Goal: Information Seeking & Learning: Learn about a topic

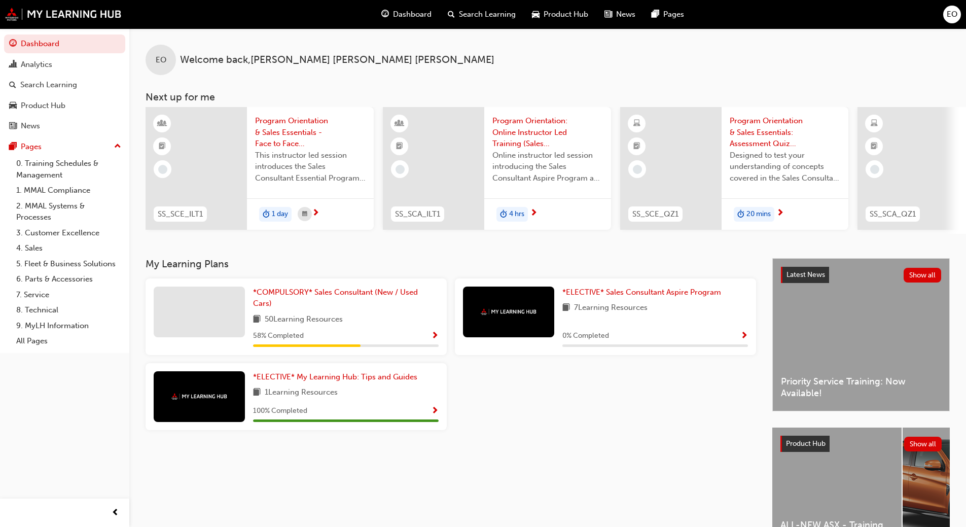
scroll to position [0, 602]
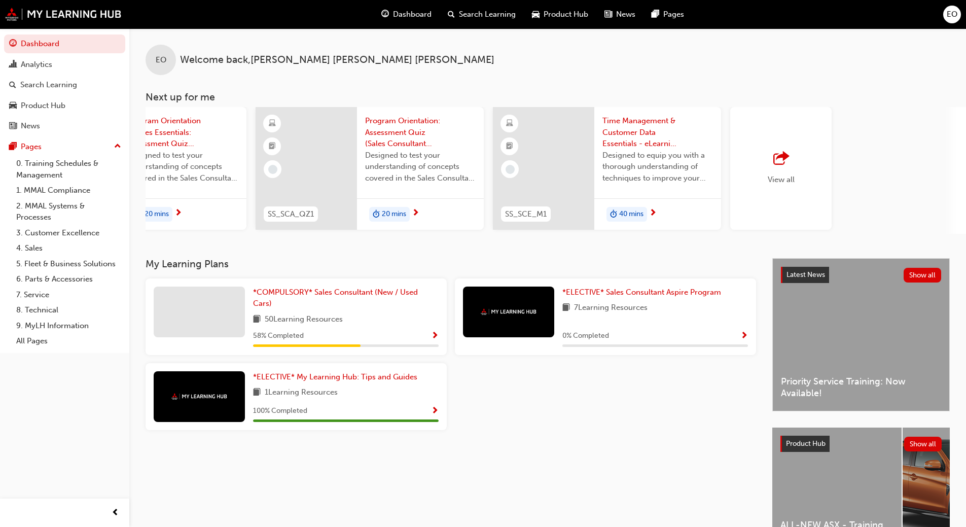
click at [783, 171] on div "View all" at bounding box center [781, 168] width 27 height 33
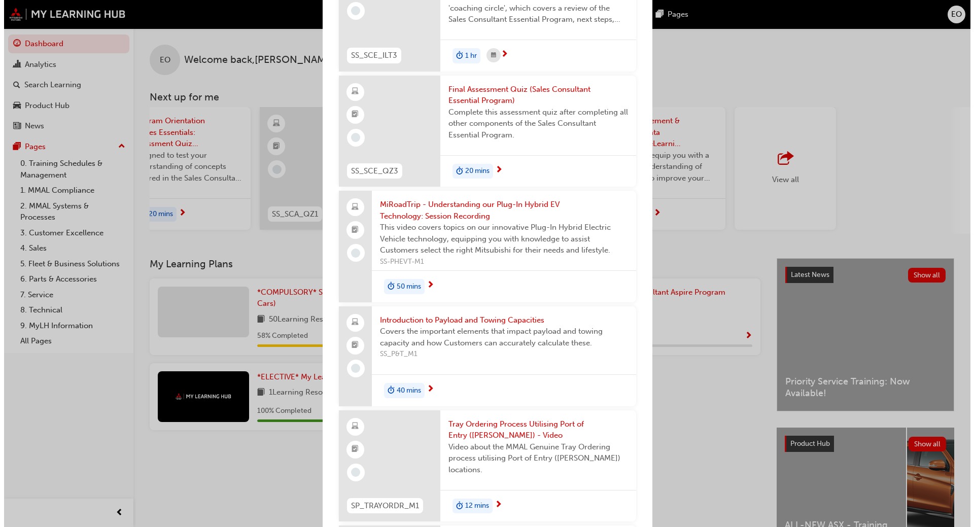
scroll to position [2130, 0]
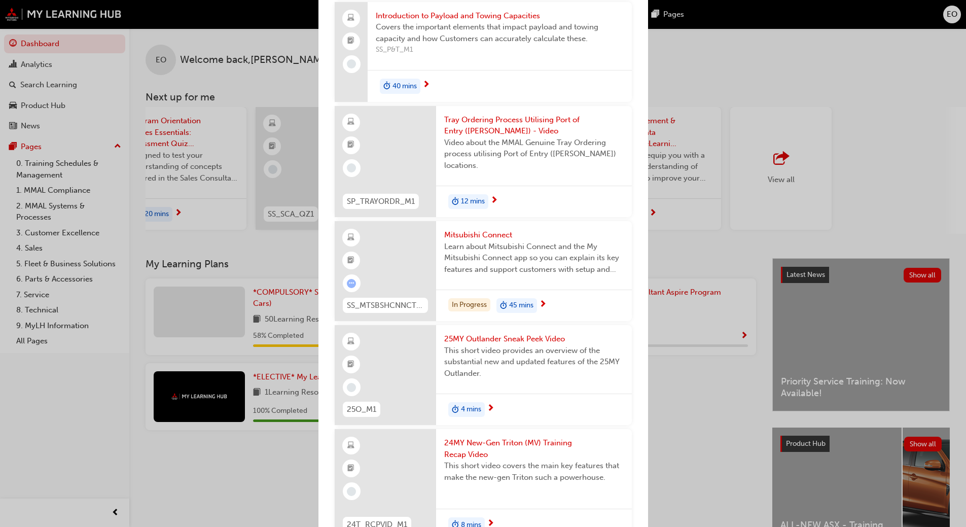
click at [509, 241] on span "Mitsubishi Connect" at bounding box center [534, 235] width 180 height 12
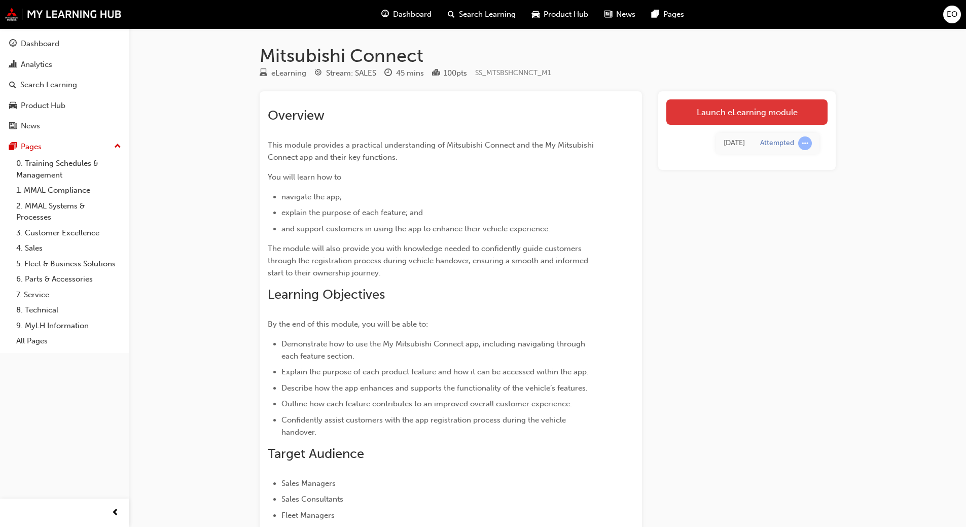
click at [745, 111] on link "Launch eLearning module" at bounding box center [746, 111] width 161 height 25
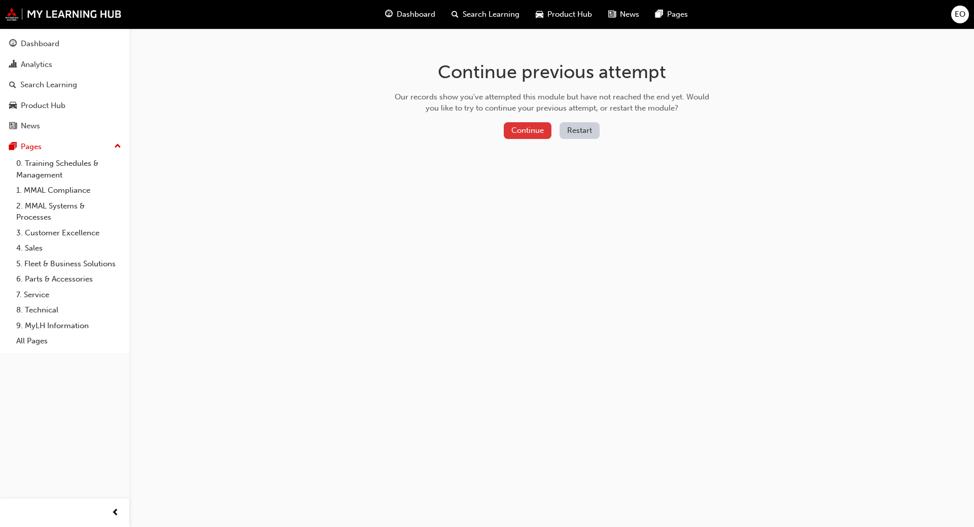
click at [535, 133] on button "Continue" at bounding box center [528, 130] width 48 height 17
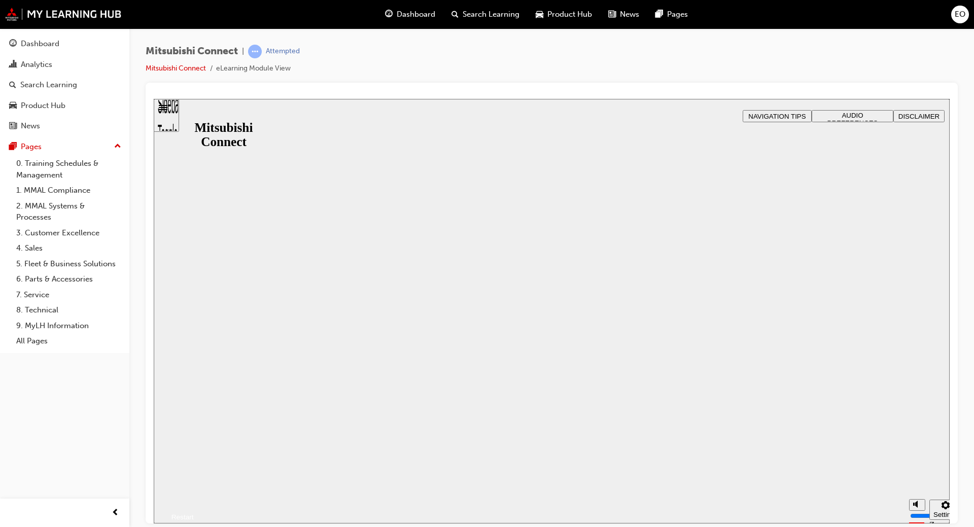
click at [194, 498] on button "Resume" at bounding box center [174, 504] width 40 height 13
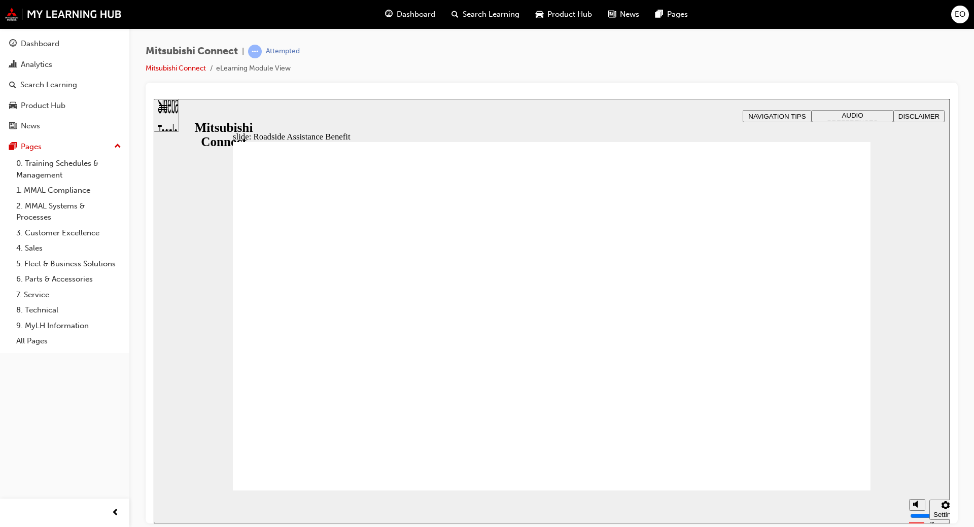
checkbox input "true"
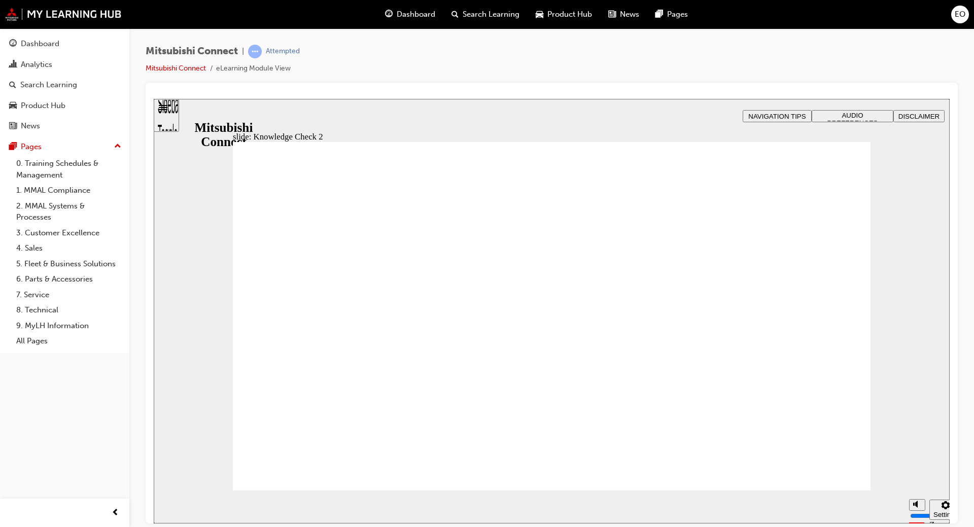
radio input "true"
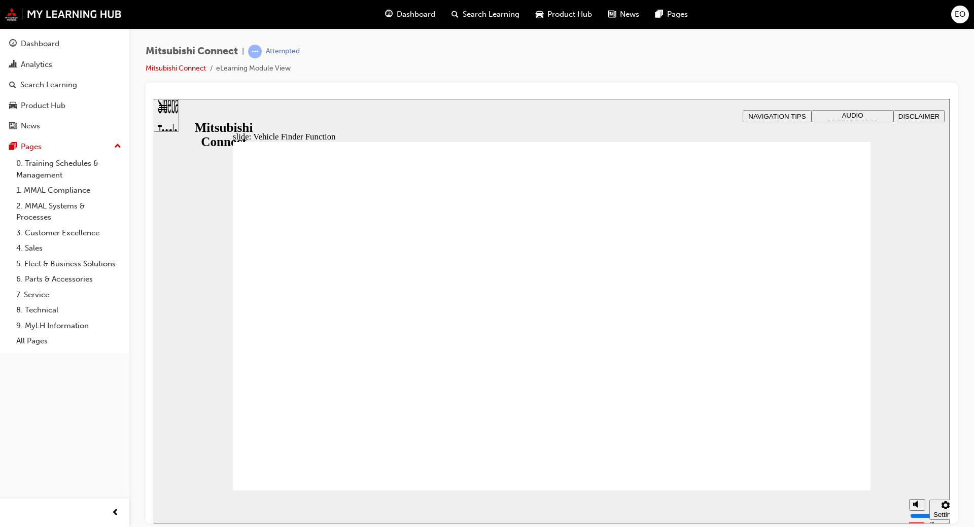
checkbox input "true"
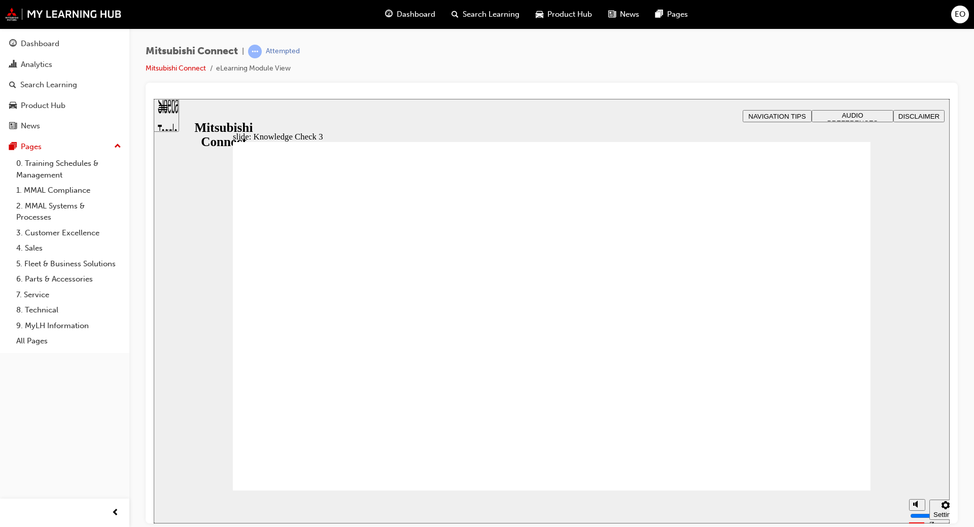
checkbox input "true"
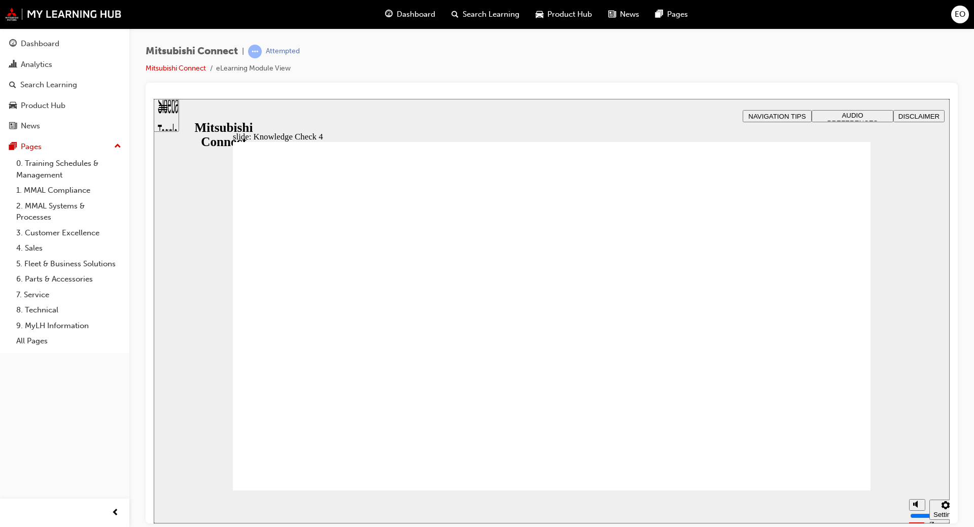
radio input "true"
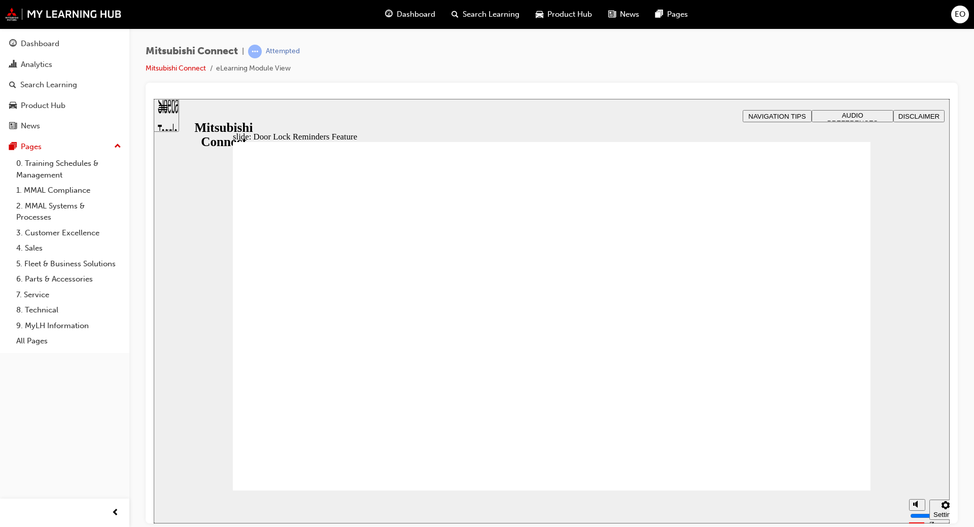
drag, startPoint x: 825, startPoint y: 466, endPoint x: 895, endPoint y: 351, distance: 134.5
click at [895, 351] on div "slide: Door Lock Reminders Feature Rectangle 1 B N Rectangle 2 Rectangle 3 Door…" at bounding box center [552, 310] width 796 height 424
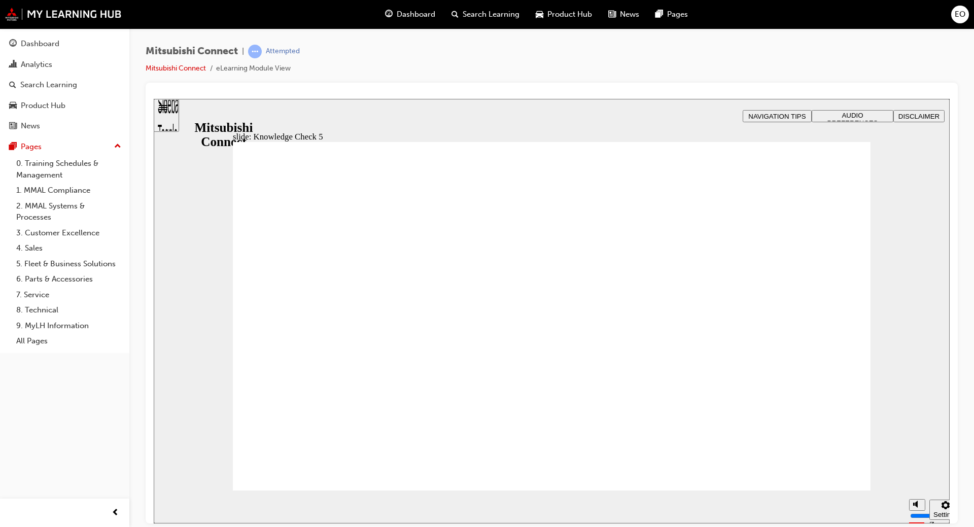
checkbox input "true"
drag, startPoint x: 477, startPoint y: 359, endPoint x: 342, endPoint y: 461, distance: 169.8
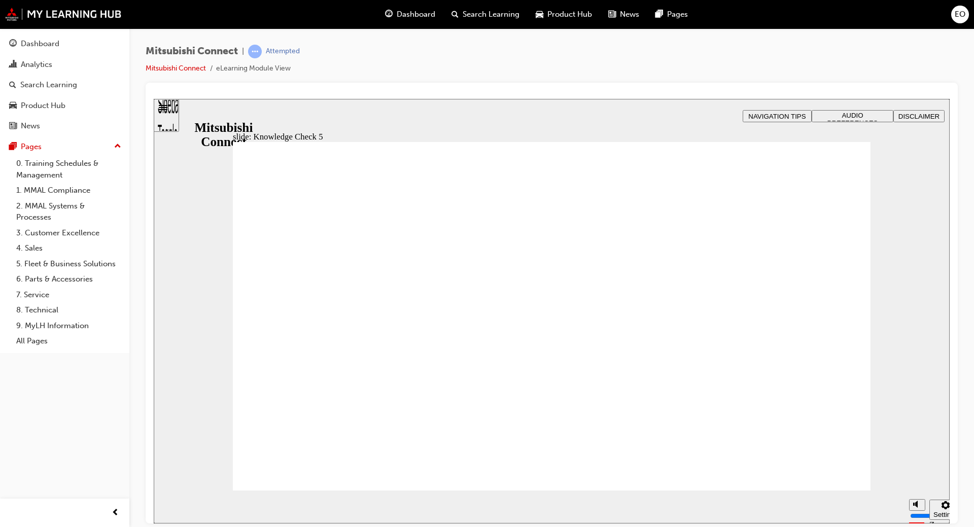
drag, startPoint x: 549, startPoint y: 412, endPoint x: 557, endPoint y: 413, distance: 7.7
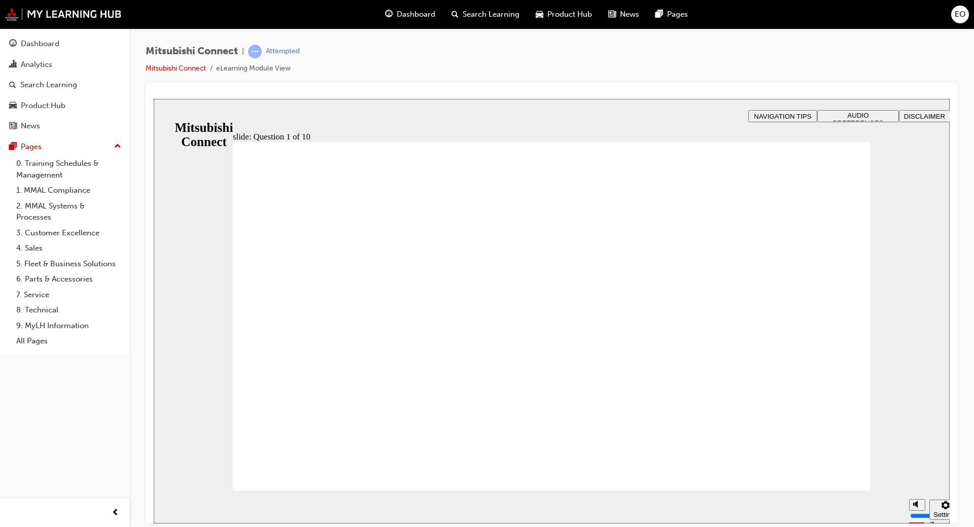
drag, startPoint x: 784, startPoint y: 511, endPoint x: 805, endPoint y: 340, distance: 172.2
drag, startPoint x: 805, startPoint y: 340, endPoint x: 655, endPoint y: 280, distance: 161.6
radio input "true"
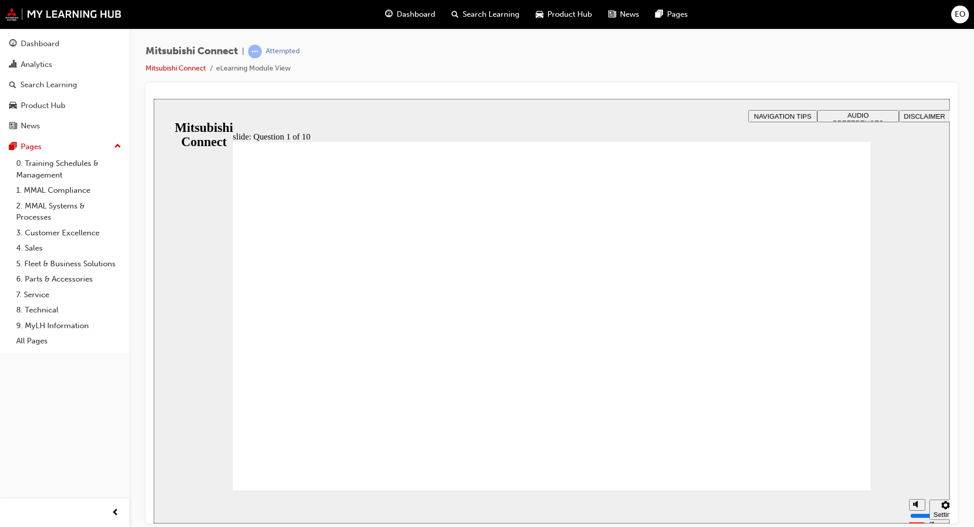
checkbox input "true"
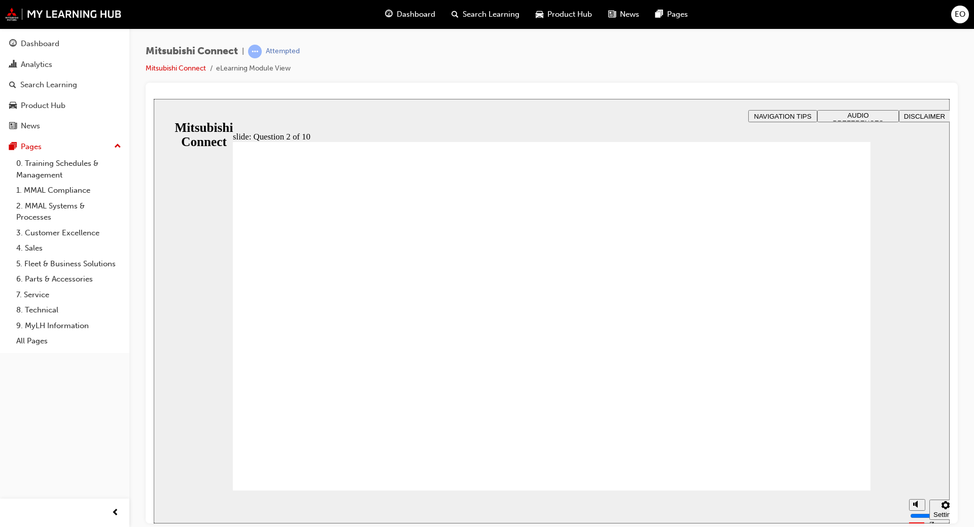
checkbox input "true"
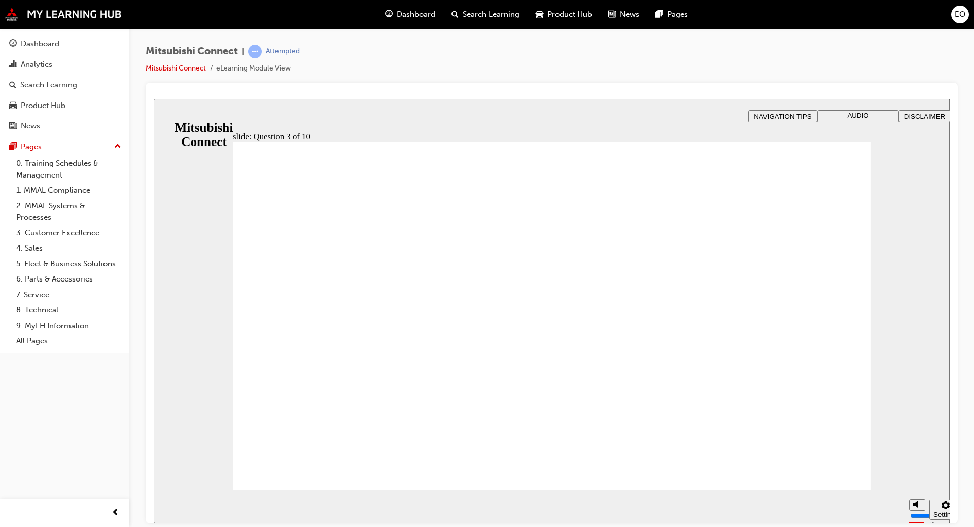
radio input "true"
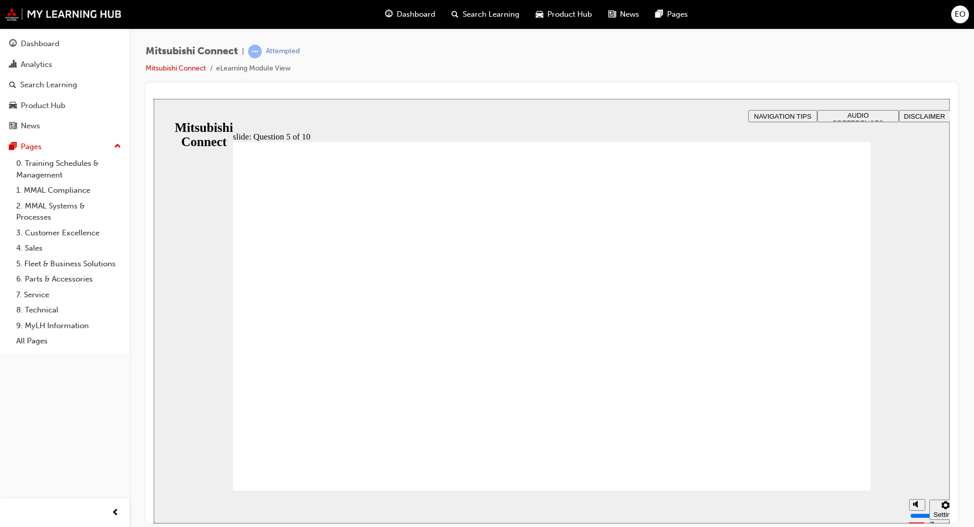
checkbox input "true"
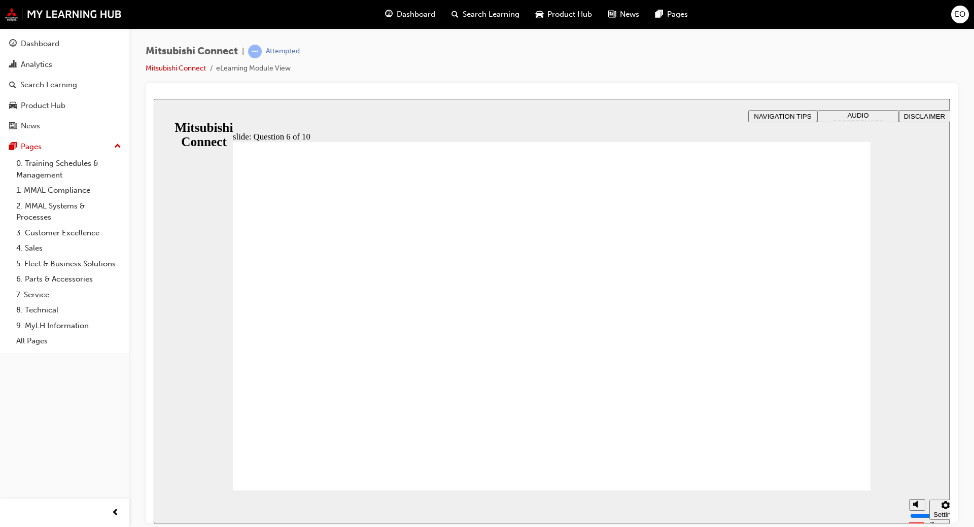
checkbox input "true"
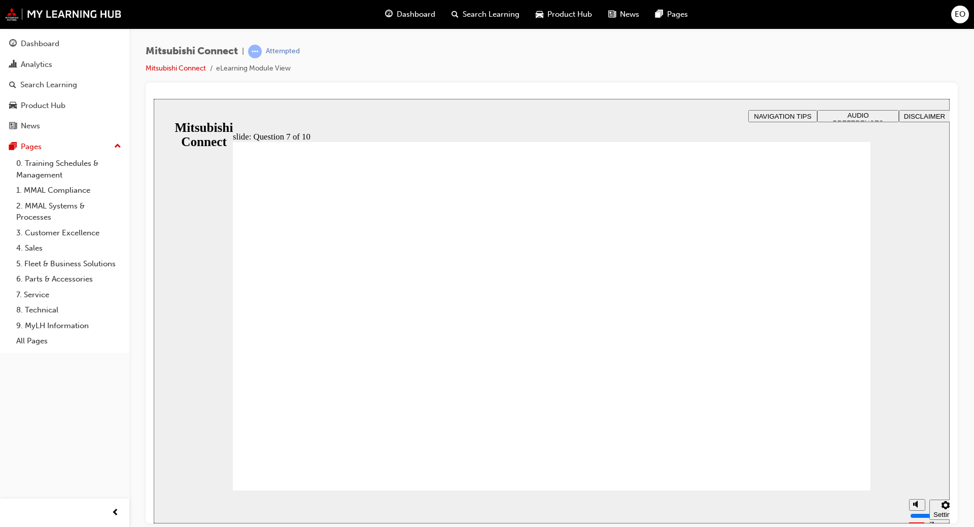
checkbox input "true"
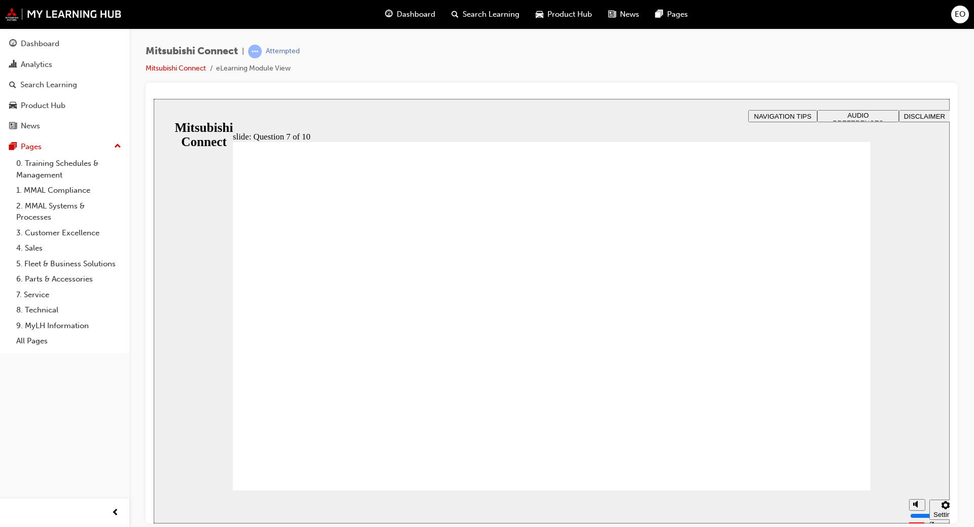
radio input "true"
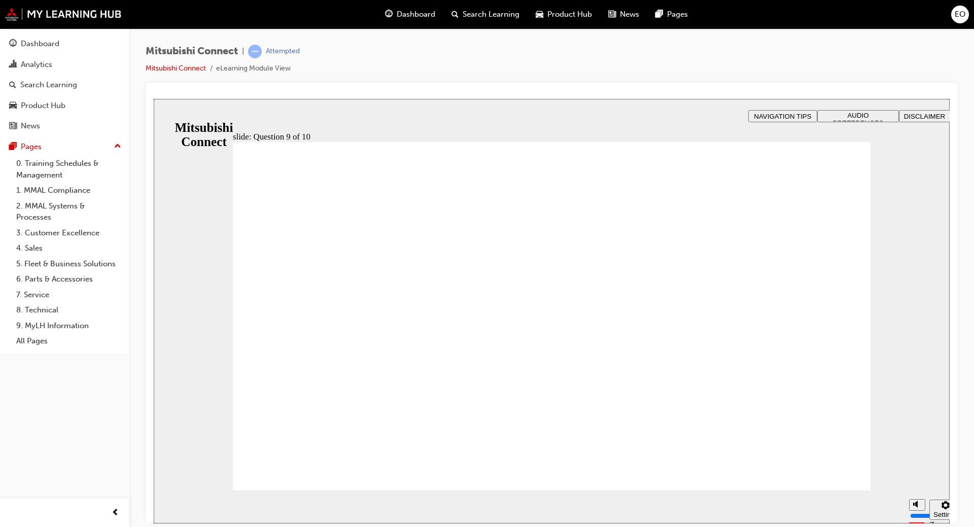
radio input "true"
checkbox input "true"
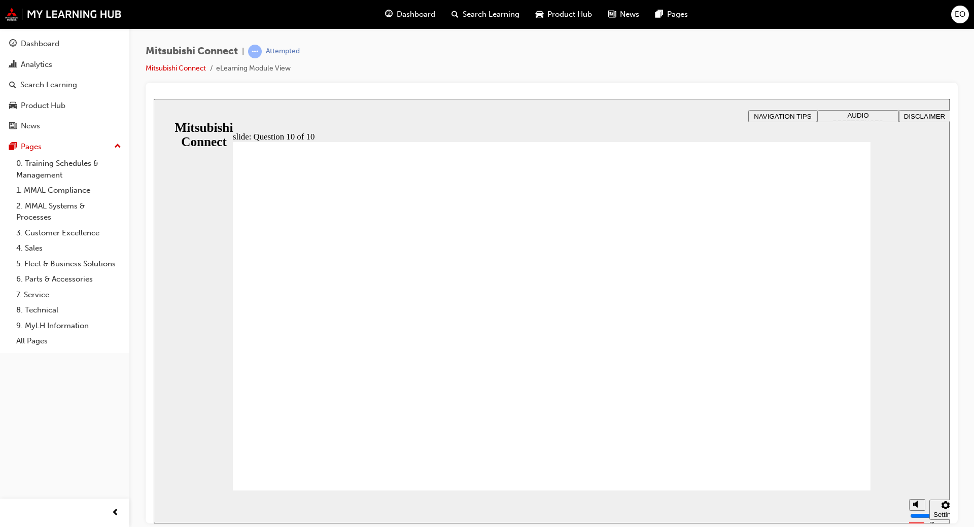
checkbox input "true"
